Goal: Check status: Check status

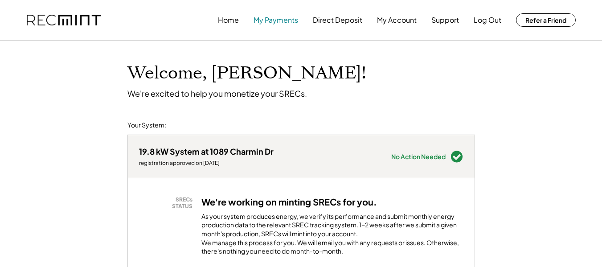
click at [287, 25] on button "My Payments" at bounding box center [276, 20] width 45 height 18
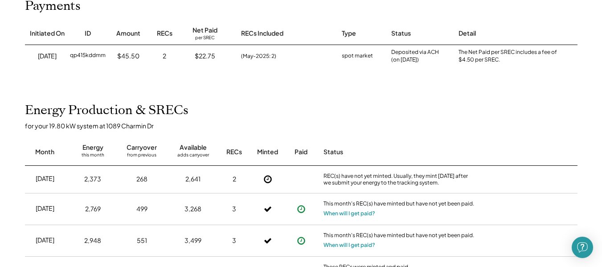
scroll to position [134, 0]
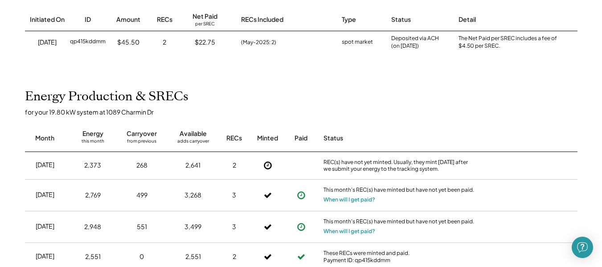
click at [300, 198] on use at bounding box center [301, 195] width 8 height 8
click at [302, 196] on icon at bounding box center [301, 195] width 9 height 9
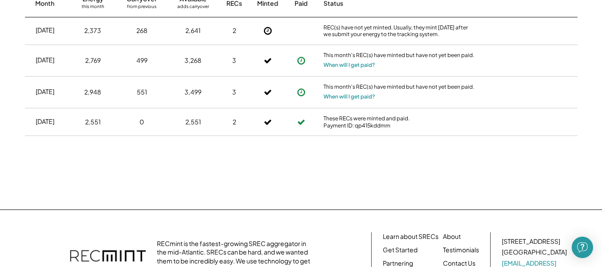
scroll to position [179, 0]
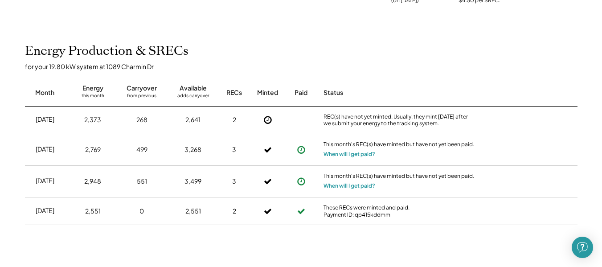
click at [234, 209] on div "2" at bounding box center [235, 211] width 4 height 9
click at [230, 177] on div "3" at bounding box center [234, 181] width 22 height 22
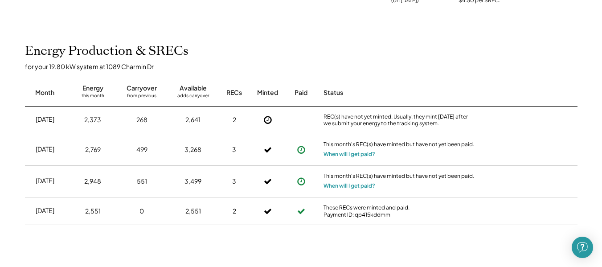
click at [232, 149] on div "3" at bounding box center [234, 149] width 4 height 9
click at [233, 119] on div "2" at bounding box center [235, 119] width 4 height 9
click at [311, 55] on div "Energy Production & SRECs for your 19.80 kW system at 1089 Charmin Dr Month Ene…" at bounding box center [301, 153] width 570 height 219
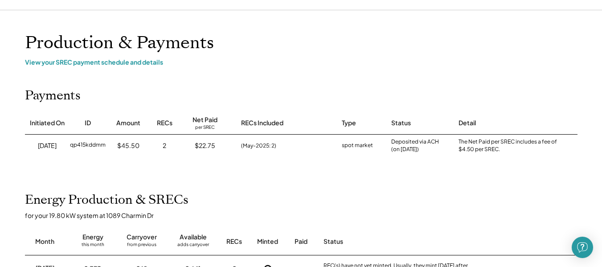
scroll to position [1, 0]
